Goal: Information Seeking & Learning: Find specific fact

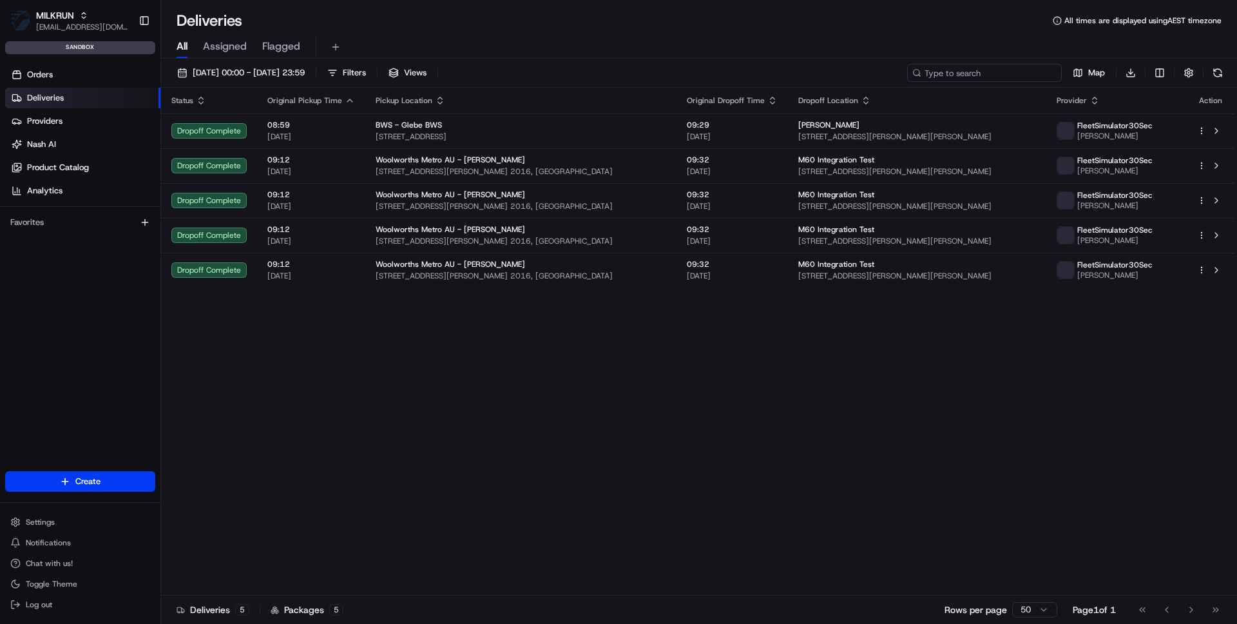
click at [993, 75] on input at bounding box center [984, 73] width 155 height 18
paste input "job_Ts4nFzumNhoG5RSpYYaMgf"
type input "job_Ts4nFzumNhoG5RSpYYaMgf"
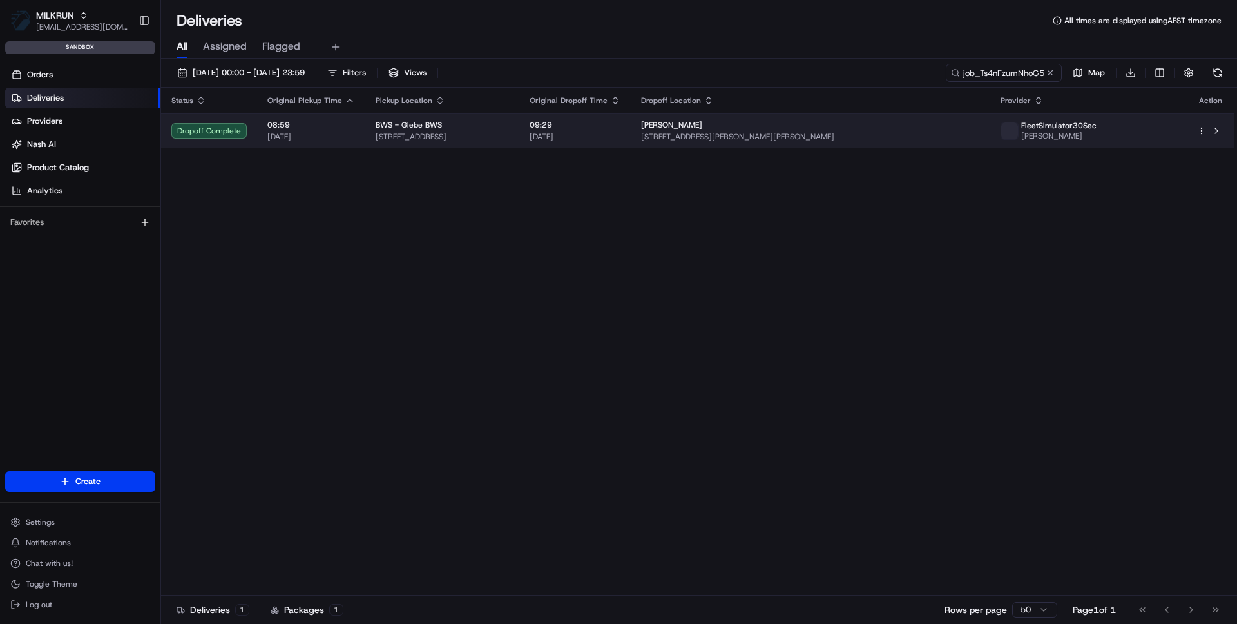
click at [376, 131] on span "[STREET_ADDRESS]" at bounding box center [442, 136] width 133 height 10
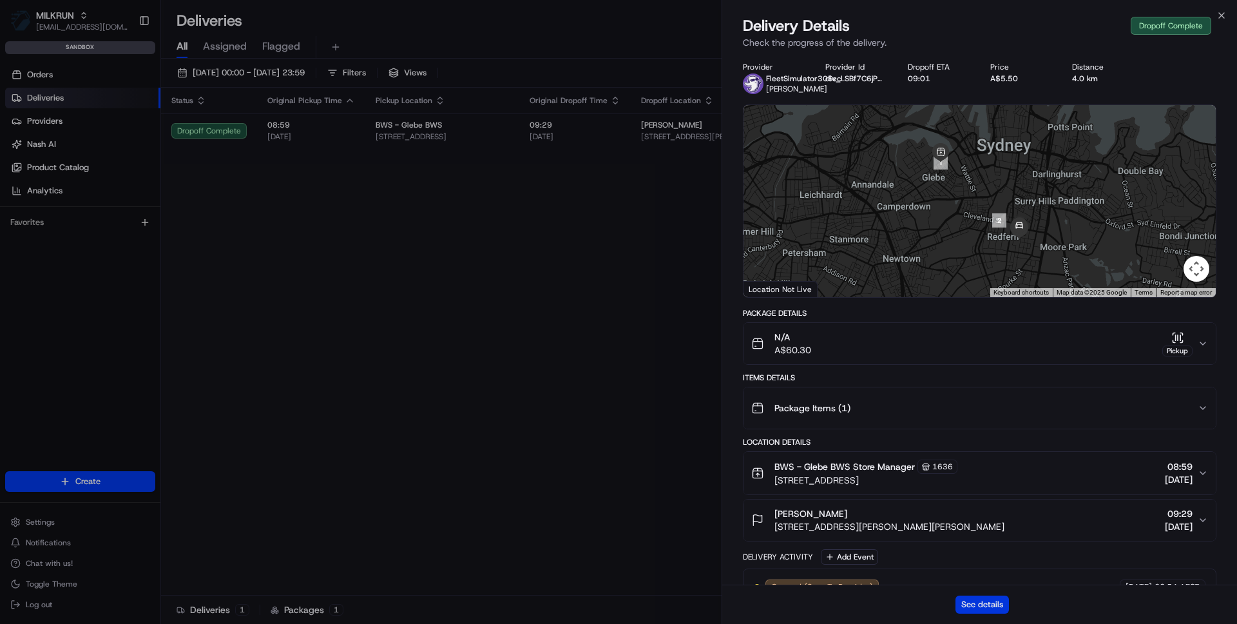
click at [973, 608] on button "See details" at bounding box center [981, 604] width 53 height 18
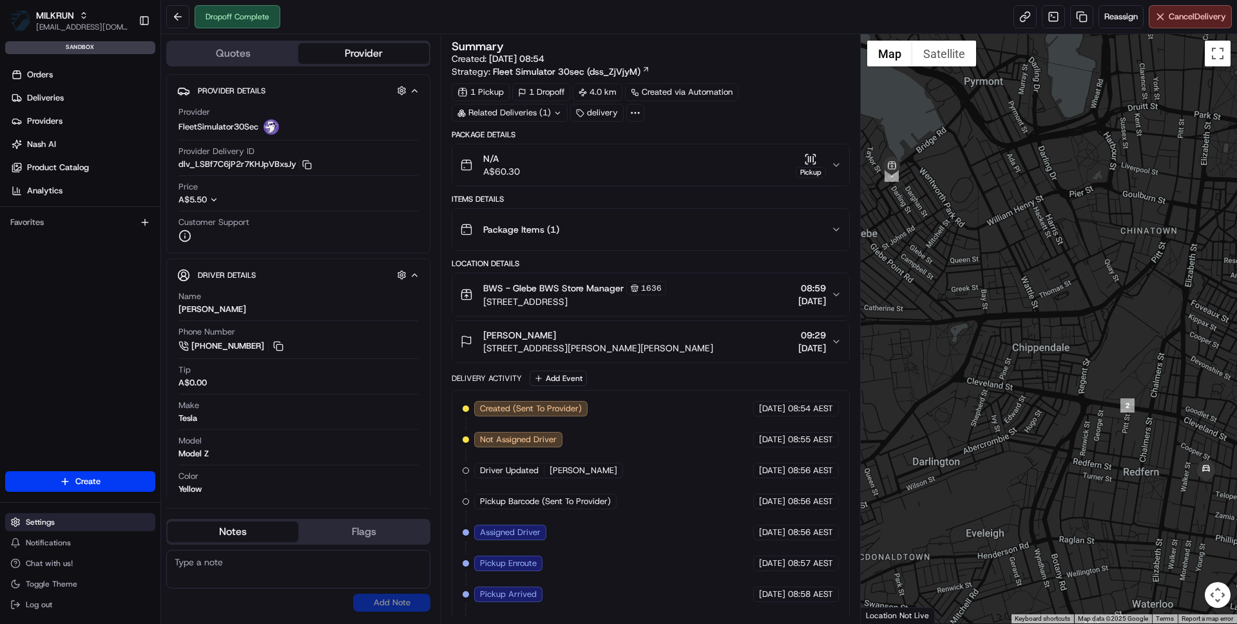
click at [32, 518] on span "Settings" at bounding box center [40, 522] width 29 height 10
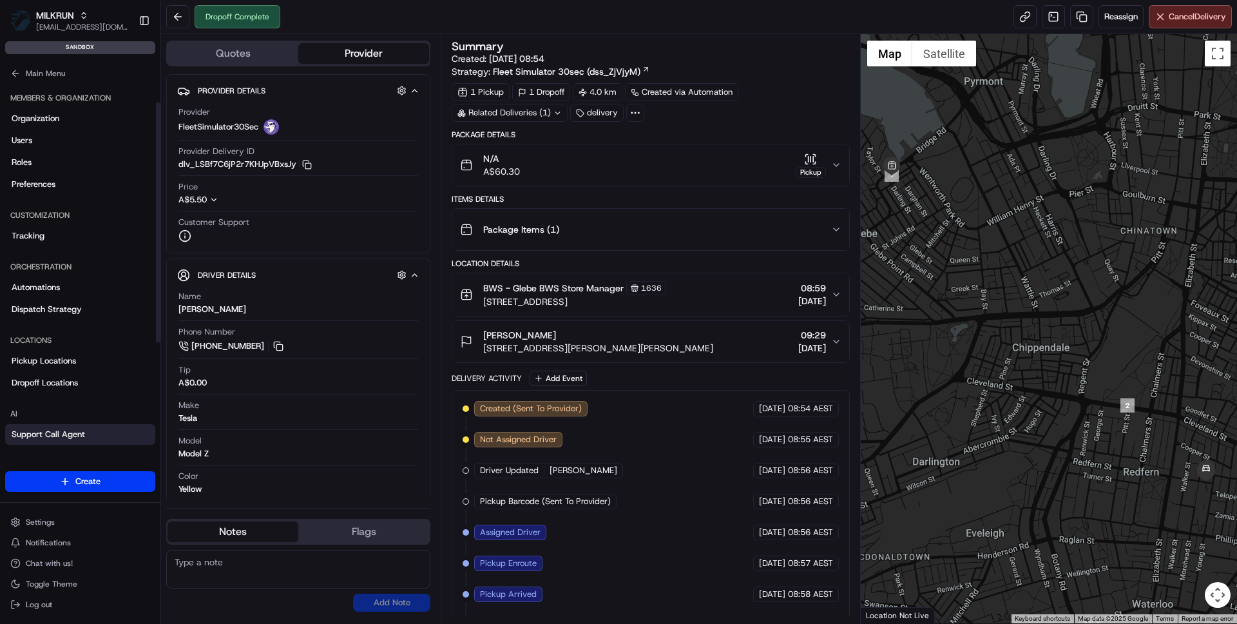
scroll to position [192, 0]
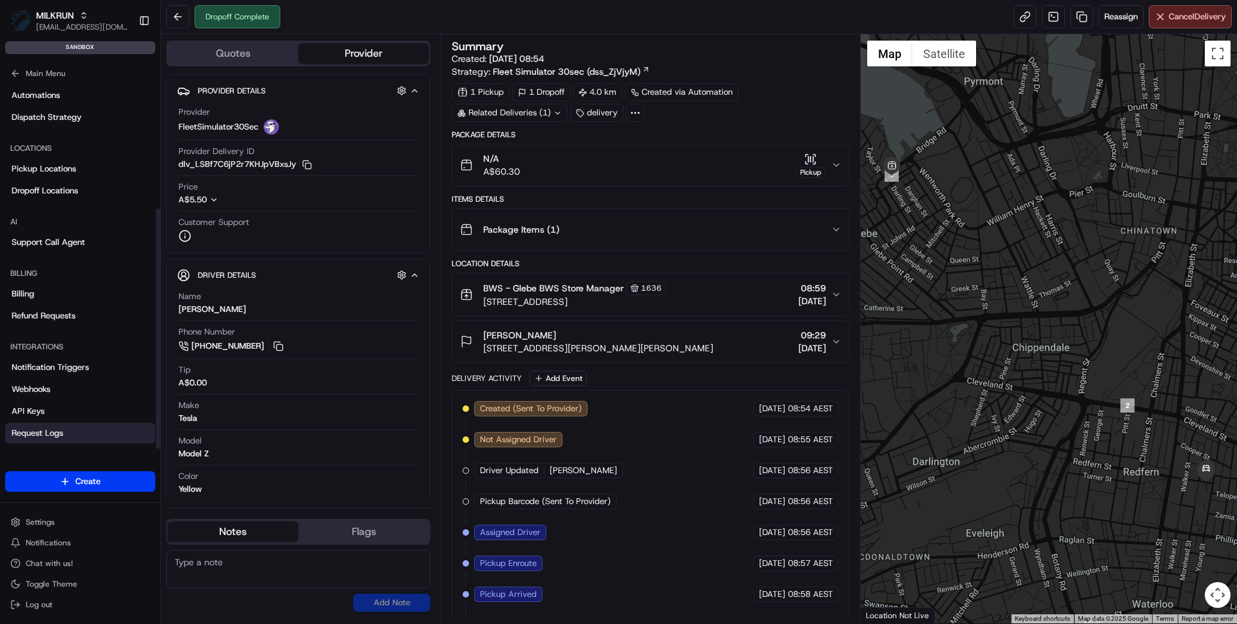
click at [37, 432] on span "Request Logs" at bounding box center [38, 433] width 52 height 12
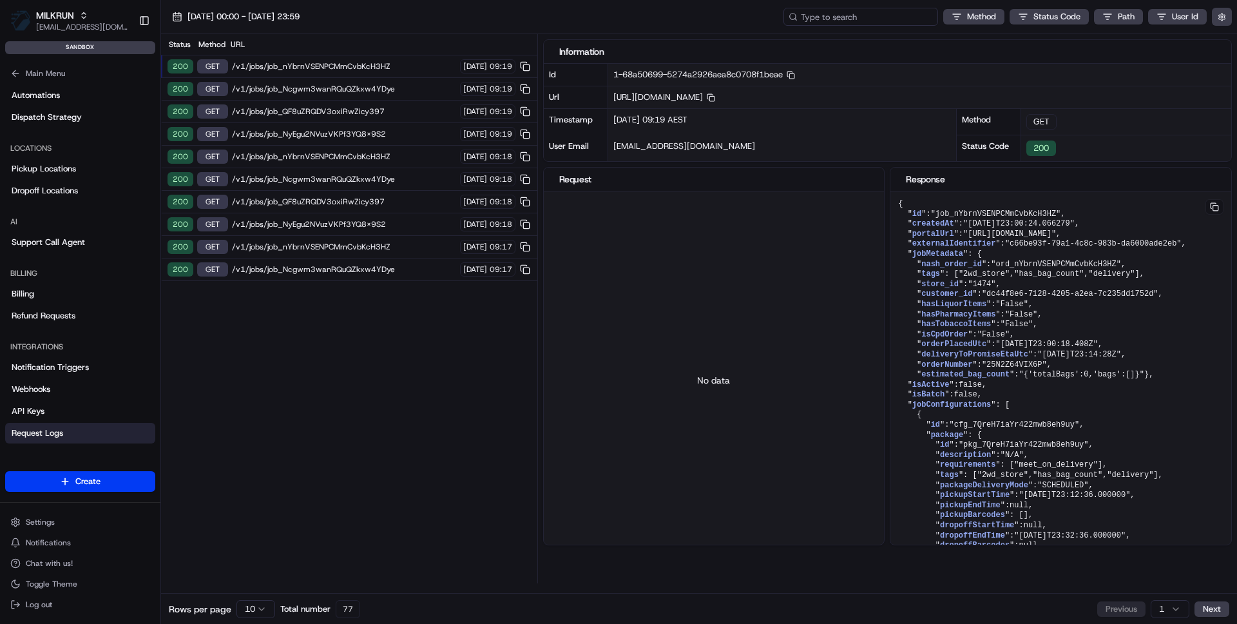
click at [856, 17] on input at bounding box center [860, 17] width 155 height 18
paste input "job_Ts4nFzumNhoG5RSpYYaMgf"
type input "job_Ts4nFzumNhoG5RSpYYaMgf"
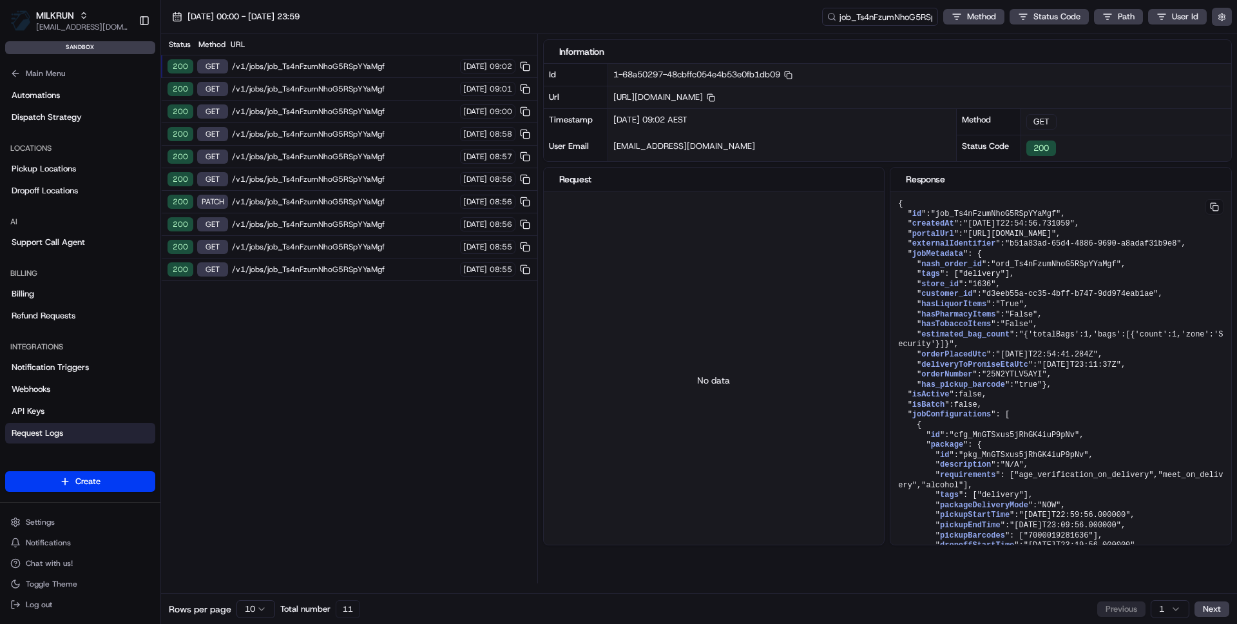
click at [316, 275] on div "200 GET /v1/jobs/job_Ts4nFzumNhoG5RSpYYaMgf [DATE] 08:55" at bounding box center [349, 269] width 376 height 23
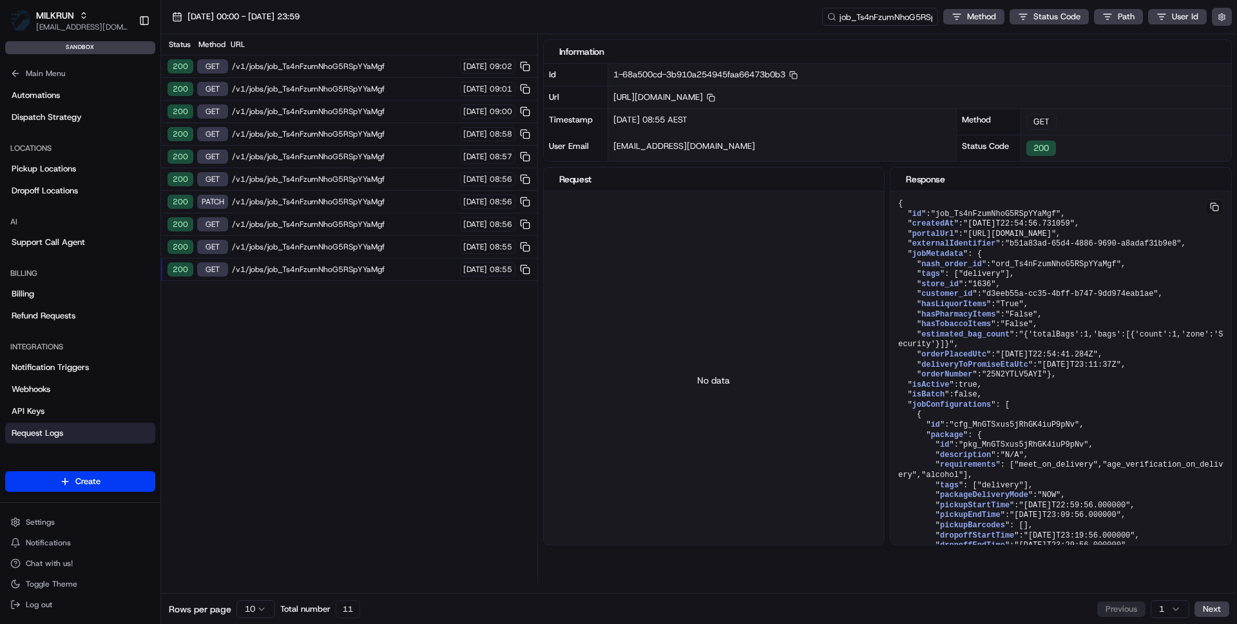
click at [254, 607] on html "MILKRUN [EMAIL_ADDRESS][DOMAIN_NAME] Toggle Sidebar sandbox Orders Deliveries P…" at bounding box center [618, 312] width 1237 height 624
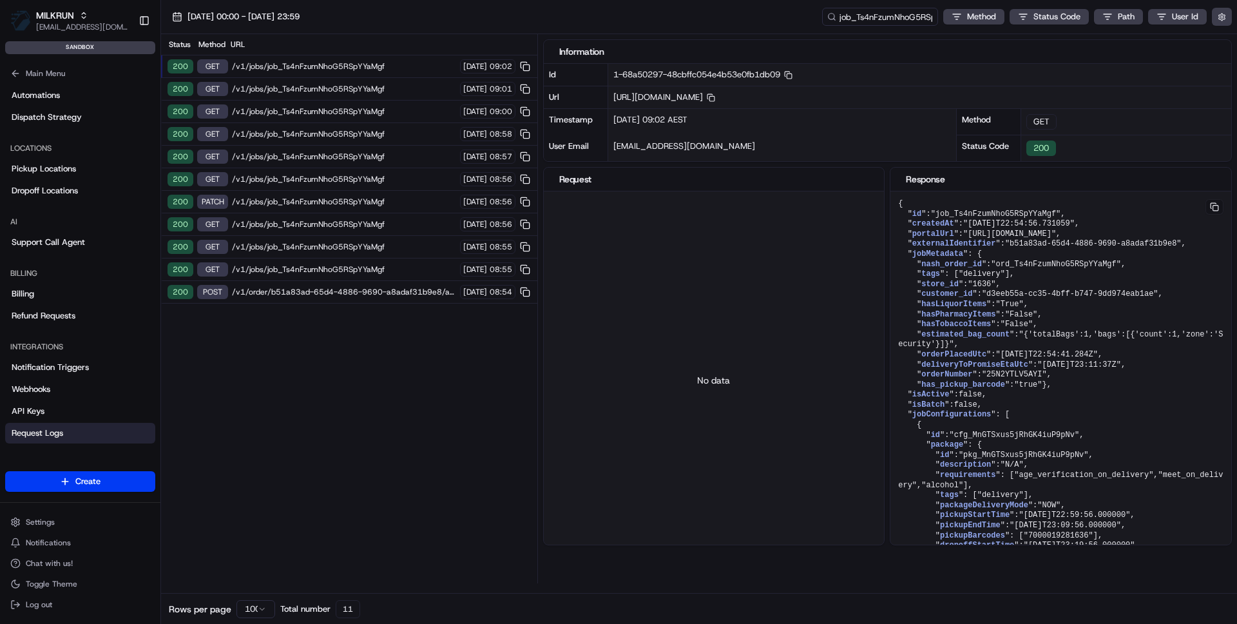
click at [291, 291] on span "/v1/order/b51a83ad-65d4-4886-9690-a8adaf31b9e8/autodispatch" at bounding box center [344, 292] width 224 height 10
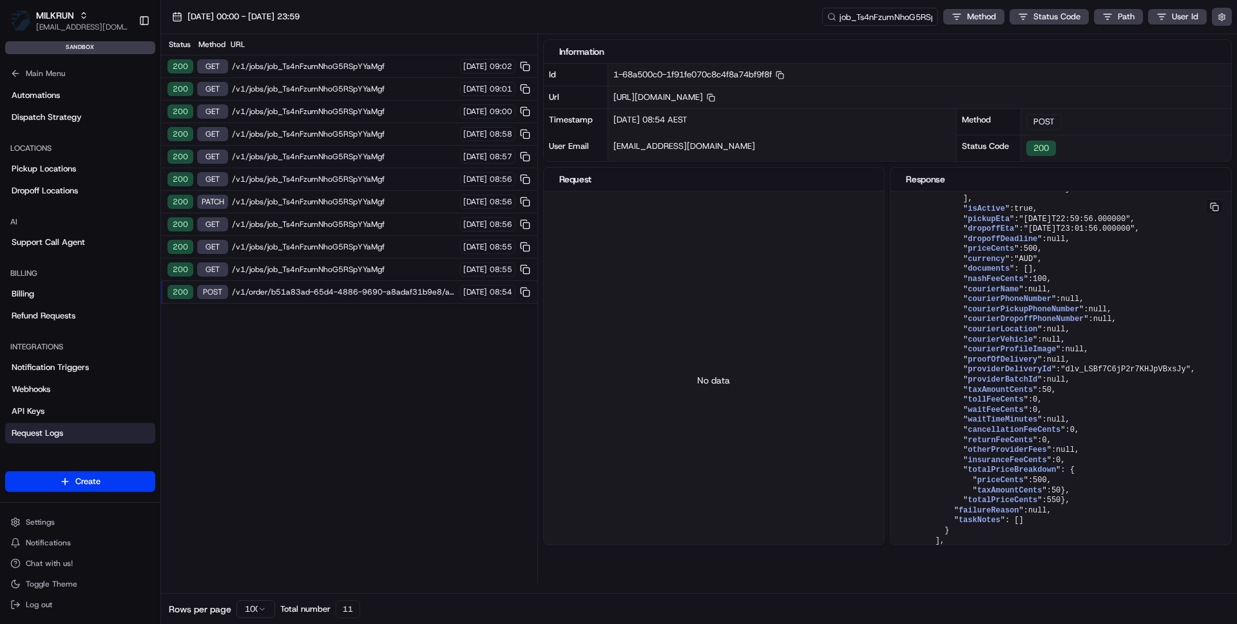
scroll to position [2174, 0]
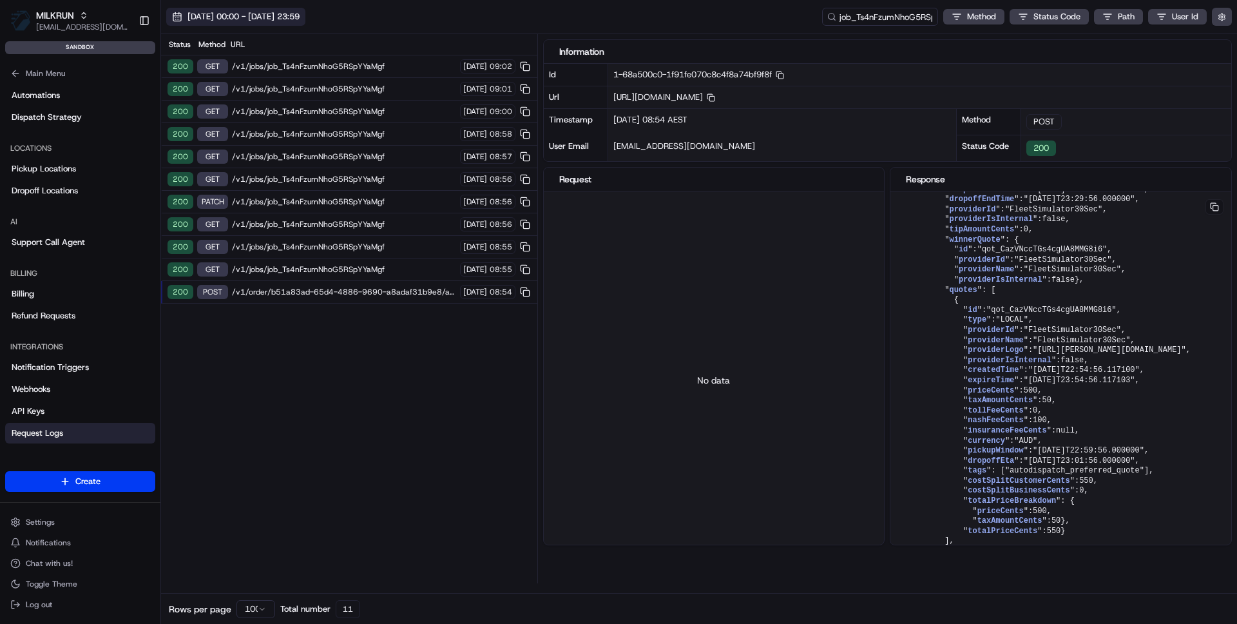
click at [240, 15] on span "[DATE] 00:00 - [DATE] 23:59" at bounding box center [243, 17] width 112 height 12
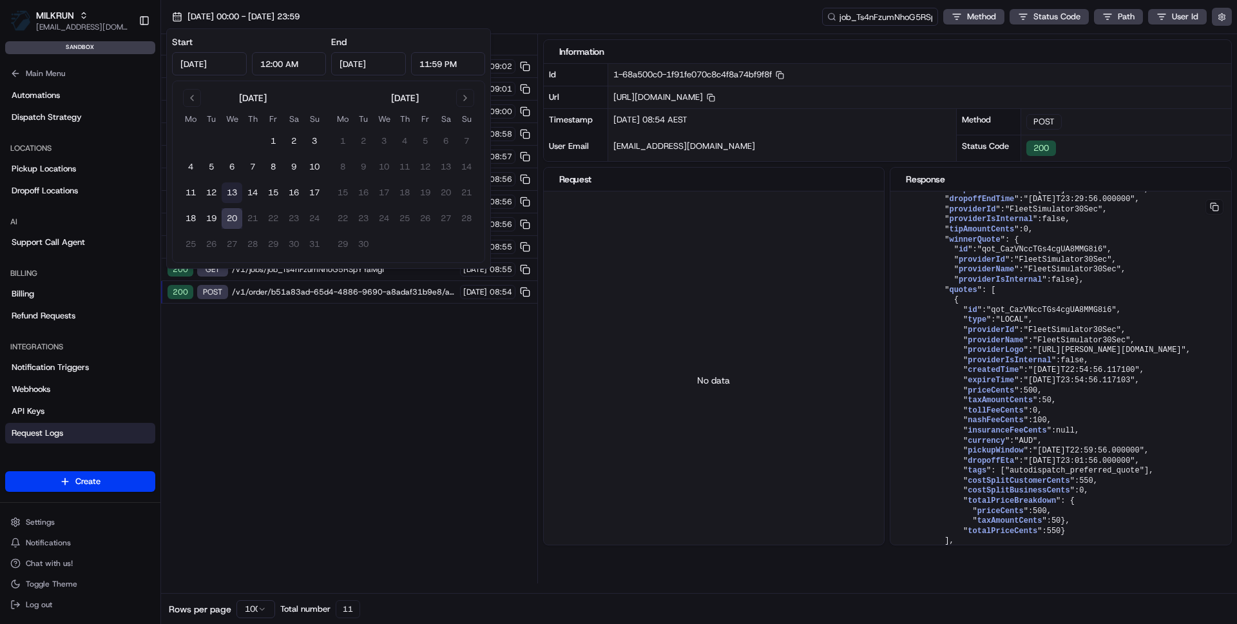
click at [229, 196] on button "13" at bounding box center [232, 192] width 21 height 21
type input "[DATE]"
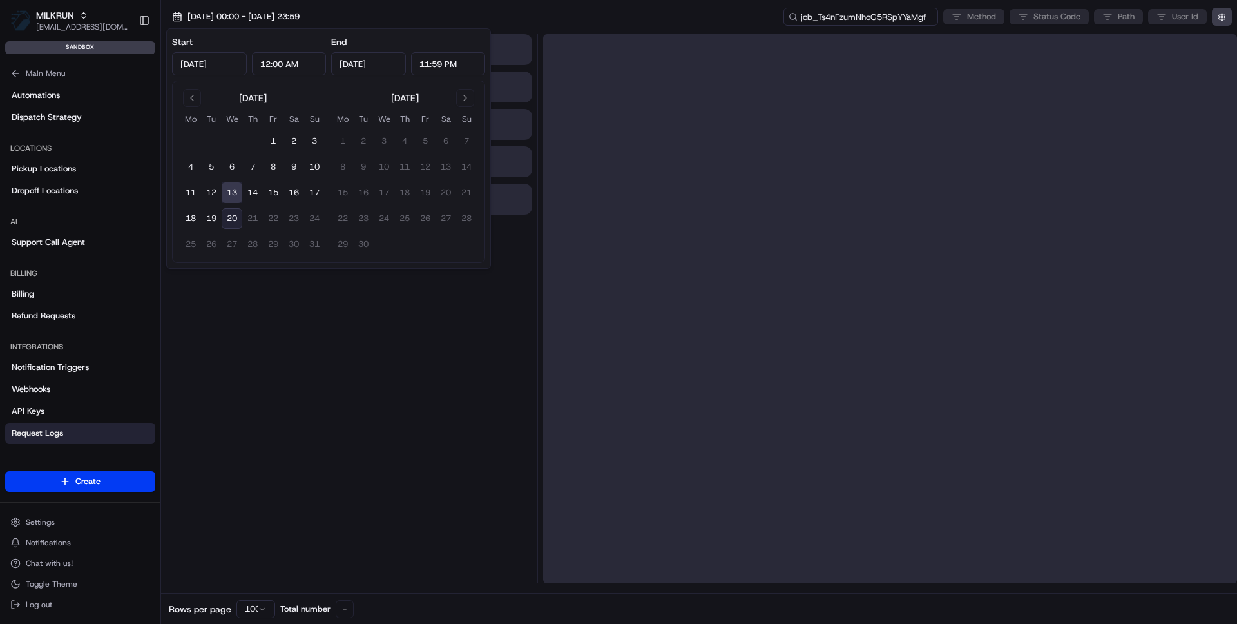
click at [846, 18] on input "job_Ts4nFzumNhoG5RSpYYaMgf" at bounding box center [860, 17] width 155 height 18
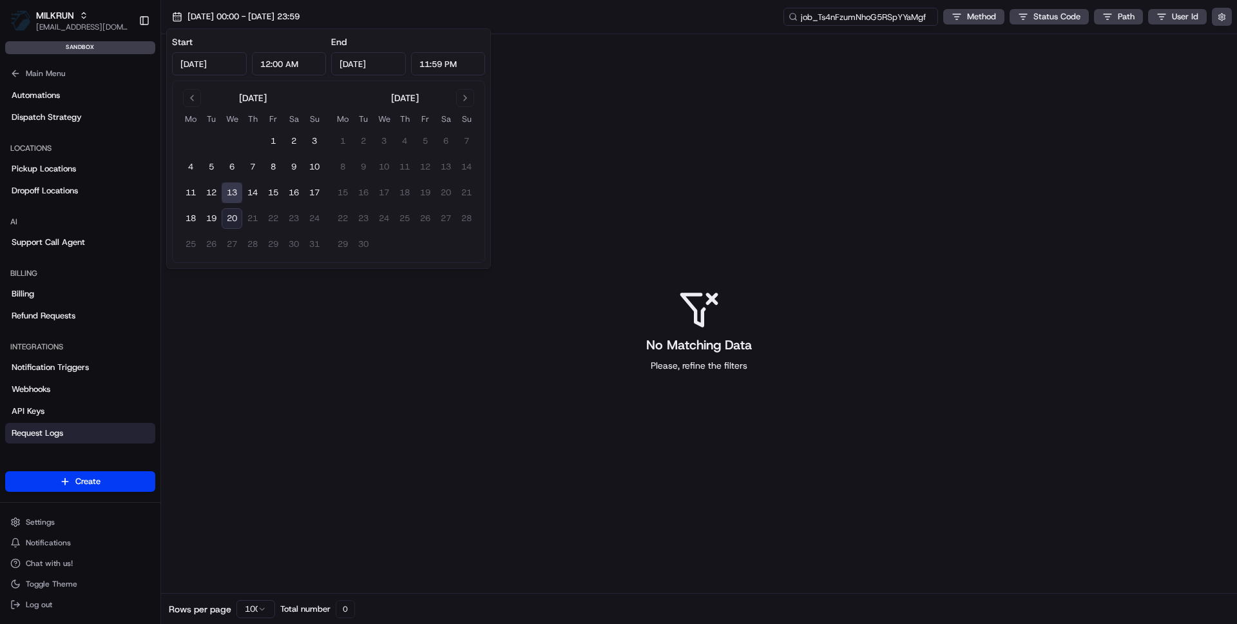
click at [846, 18] on input "job_Ts4nFzumNhoG5RSpYYaMgf" at bounding box center [860, 17] width 155 height 18
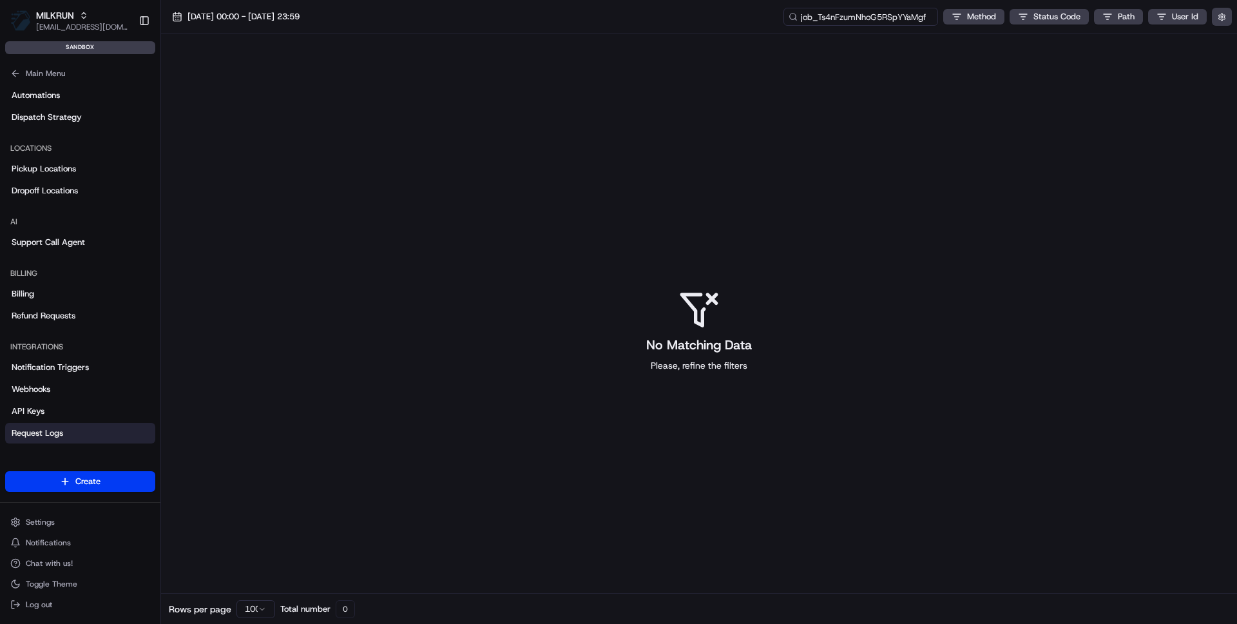
paste input "nXzEsbhEhEdweGCCfrhnMV"
type input "job_nXzEsbhEhEdweGCCfrhnMV"
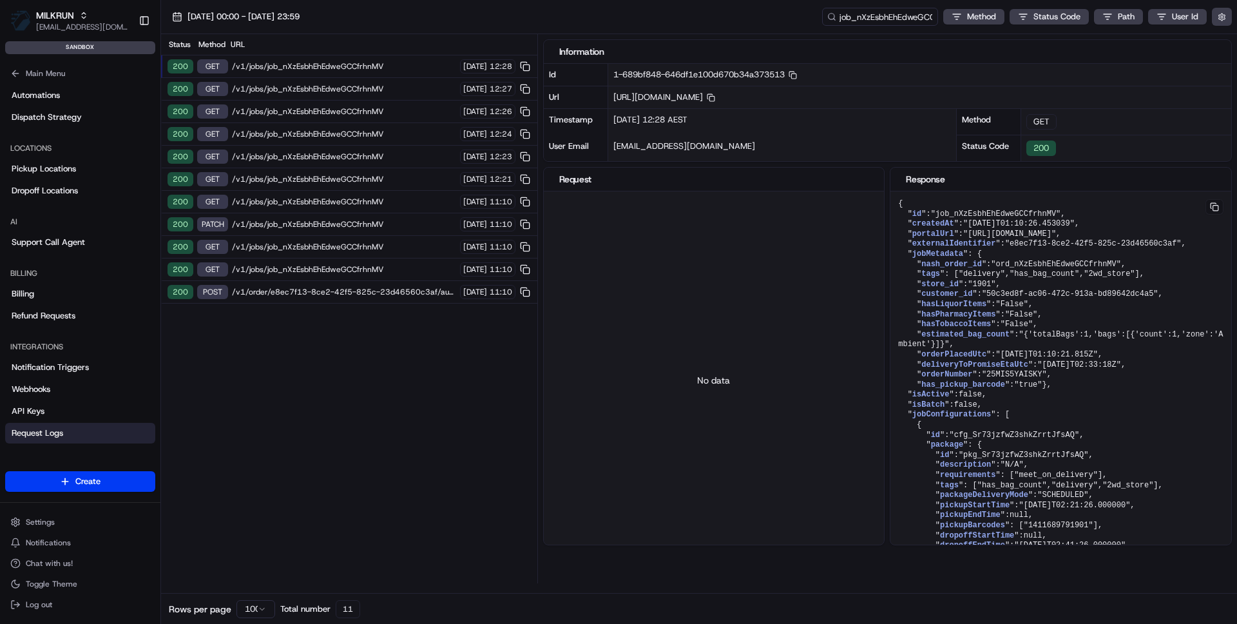
click at [300, 292] on span "/v1/order/e8ec7f13-8ce2-42f5-825c-23d46560c3af/autodispatch" at bounding box center [344, 292] width 224 height 10
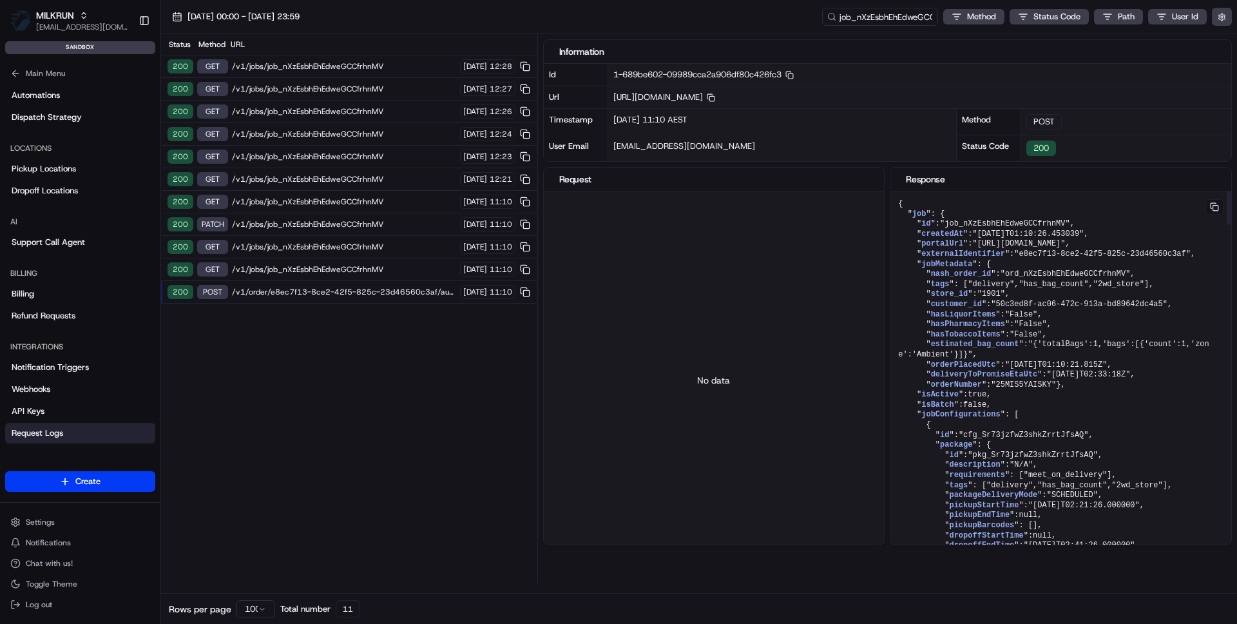
click at [935, 298] on span "store_id" at bounding box center [949, 293] width 37 height 9
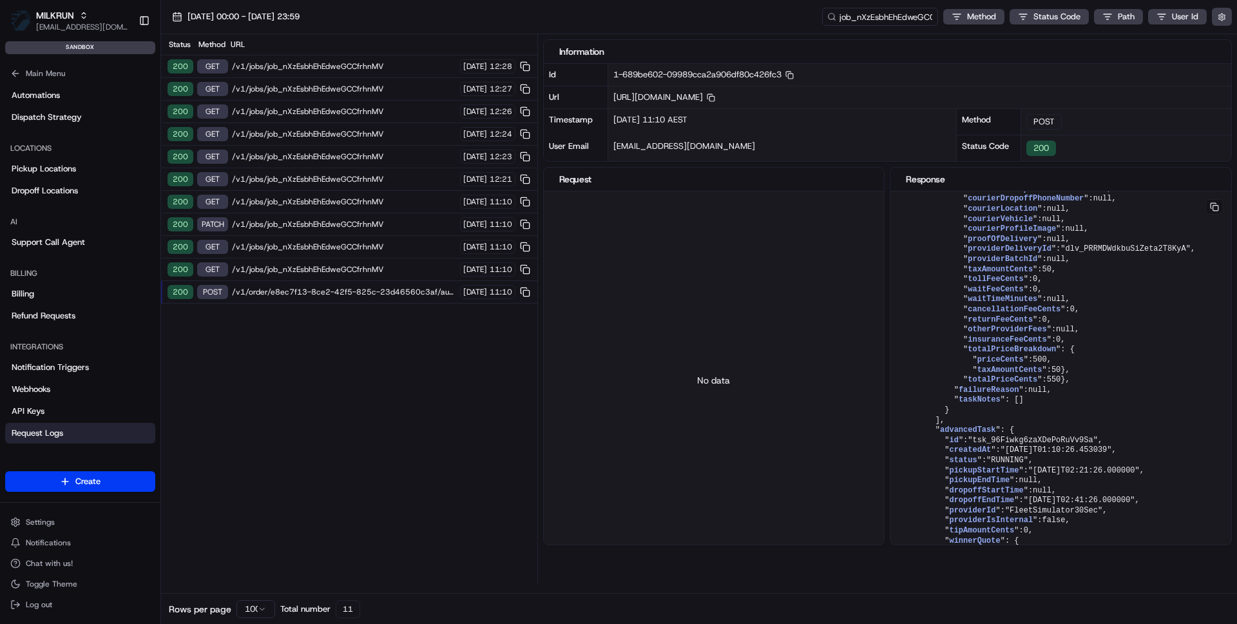
scroll to position [2918, 0]
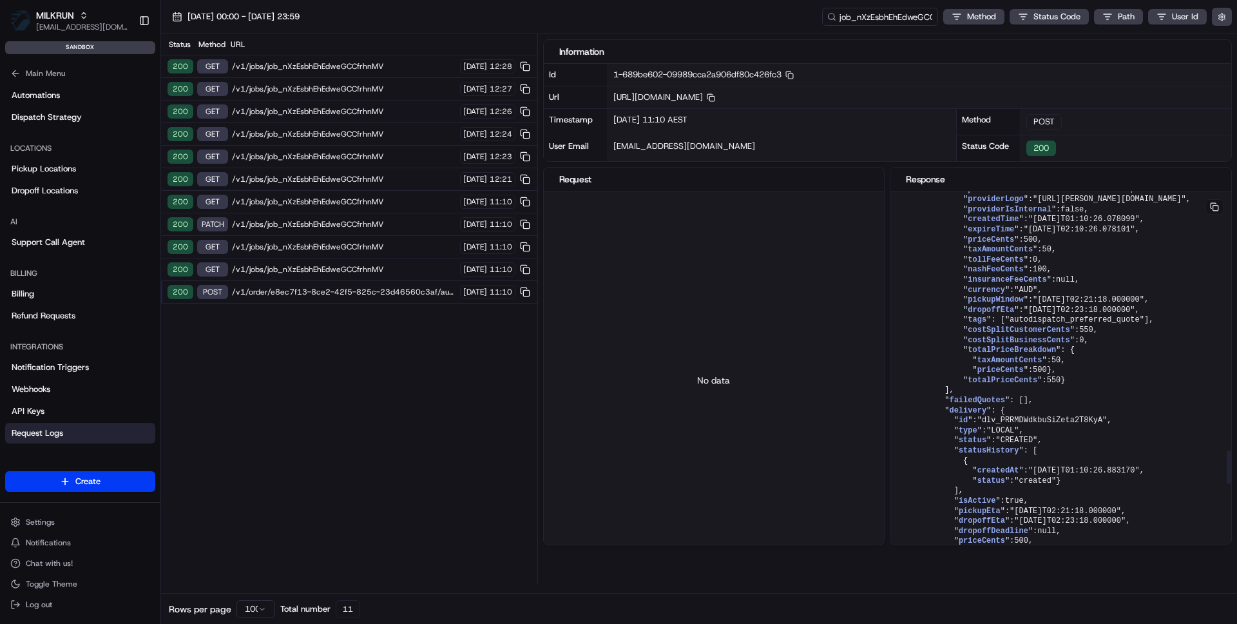
drag, startPoint x: 1005, startPoint y: 379, endPoint x: 1134, endPoint y: 379, distance: 129.5
copy span ""[DATE]T01:10:26.453039""
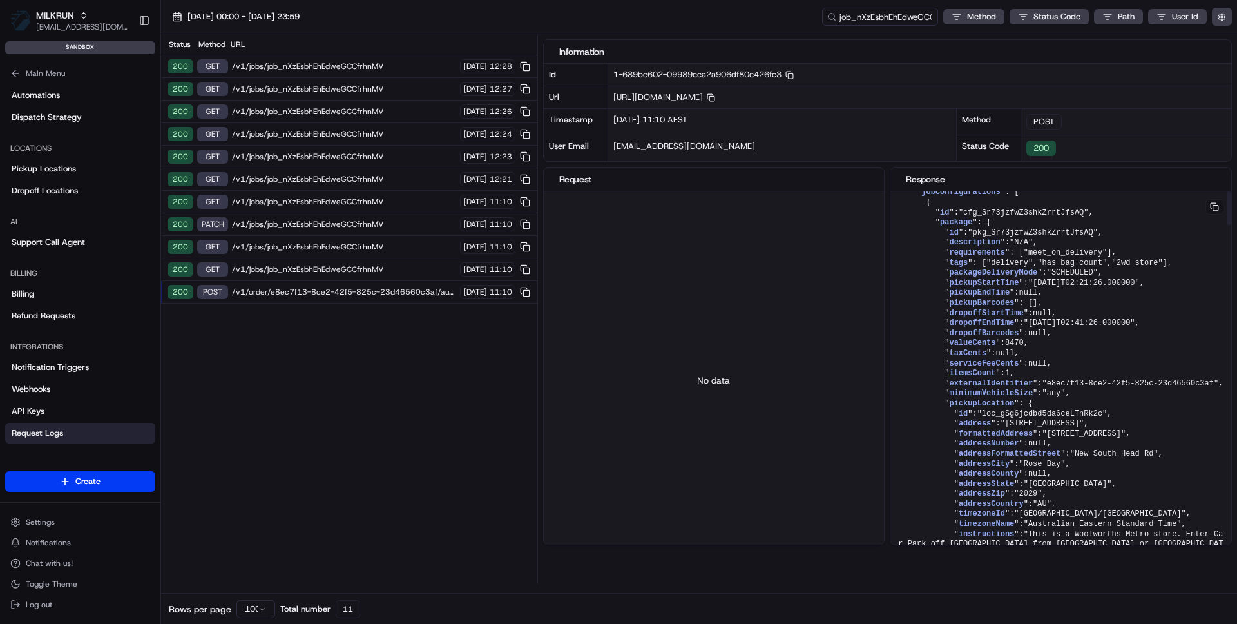
scroll to position [0, 0]
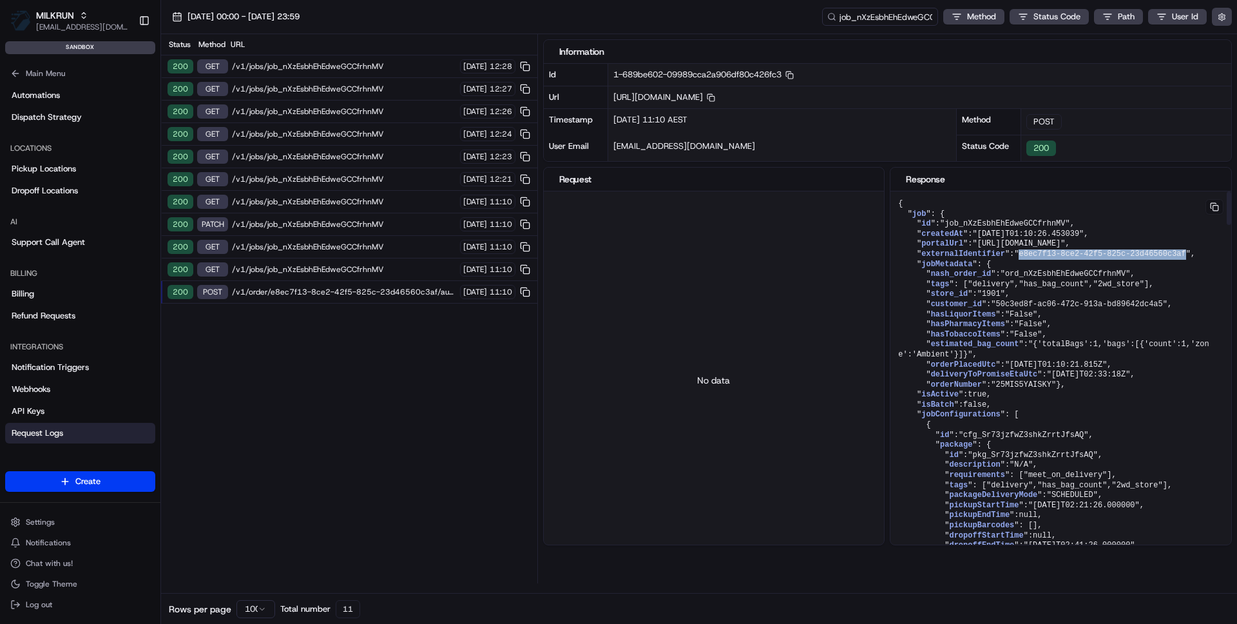
drag, startPoint x: 1024, startPoint y: 264, endPoint x: 1192, endPoint y: 262, distance: 168.8
click at [1190, 258] on span ""e8ec7f13-8ce2-42f5-825c-23d46560c3af"" at bounding box center [1102, 253] width 177 height 9
copy span "e8ec7f13-8ce2-42f5-825c-23d46560c3af"
click at [947, 258] on span "externalIdentifier" at bounding box center [963, 253] width 84 height 9
